Goal: Find specific page/section

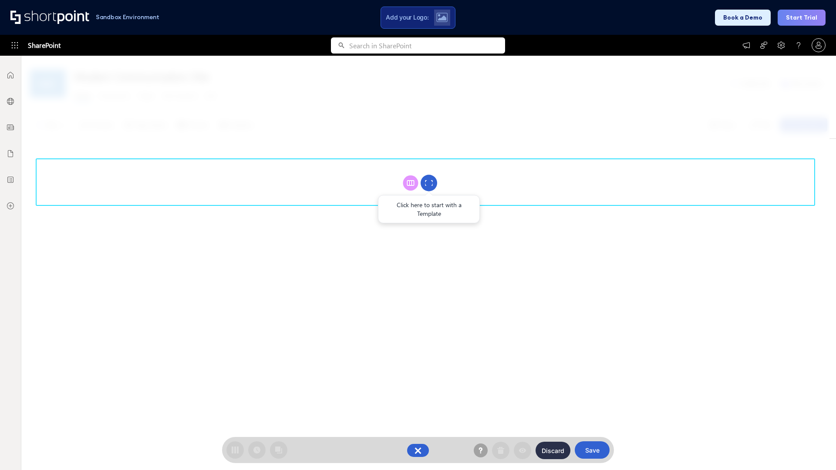
click at [429, 183] on circle at bounding box center [429, 183] width 17 height 17
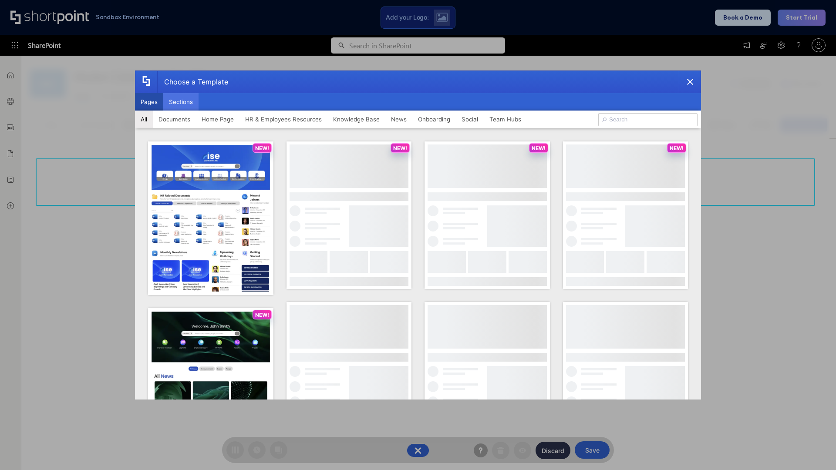
click at [181, 102] on button "Sections" at bounding box center [180, 101] width 35 height 17
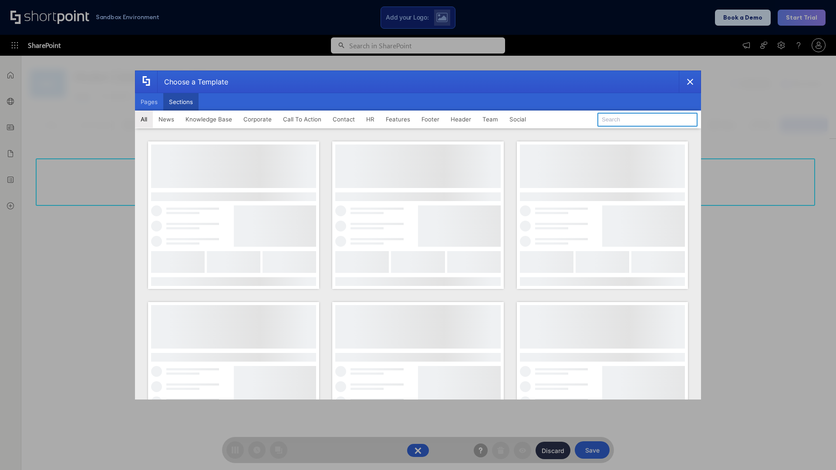
type input "Contact Us 1"
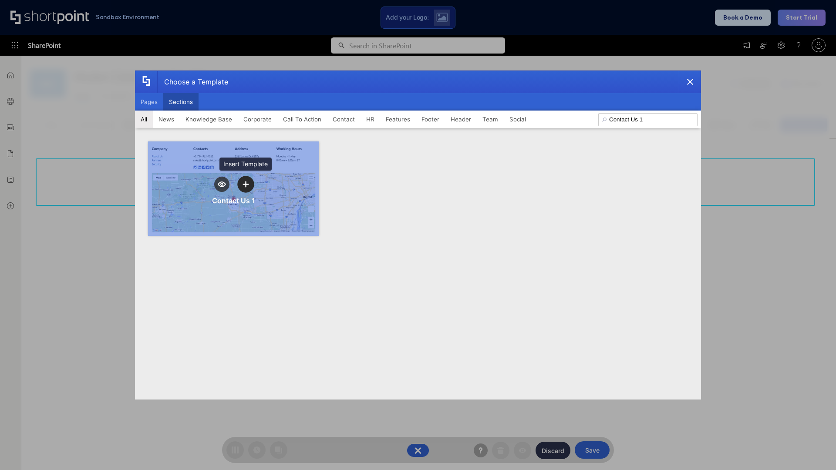
click at [246, 184] on icon "template selector" at bounding box center [245, 184] width 6 height 6
